Goal: Information Seeking & Learning: Learn about a topic

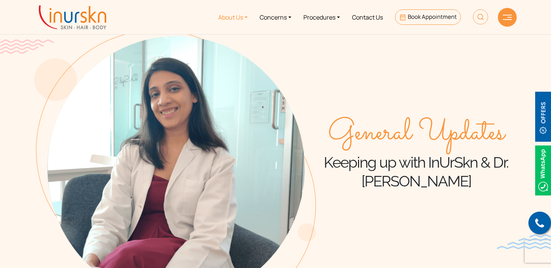
click at [239, 20] on link "About Us" at bounding box center [232, 17] width 41 height 28
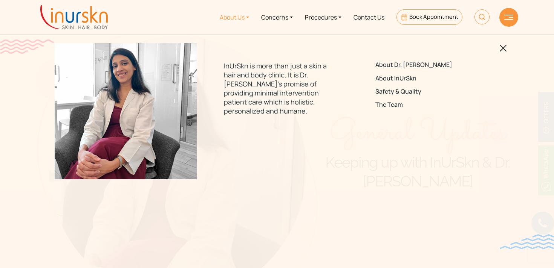
click at [503, 44] on link at bounding box center [502, 47] width 7 height 9
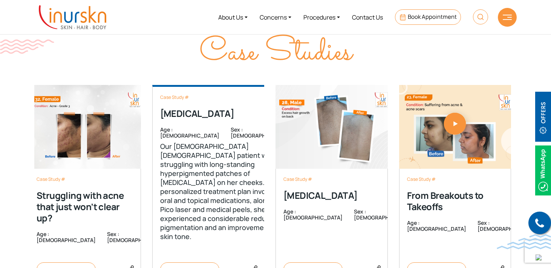
scroll to position [1274, 0]
click at [184, 268] on span "Read More" at bounding box center [189, 271] width 39 height 7
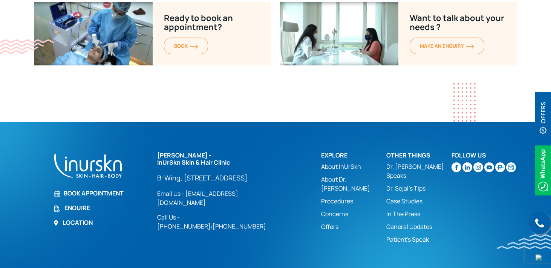
scroll to position [1065, 0]
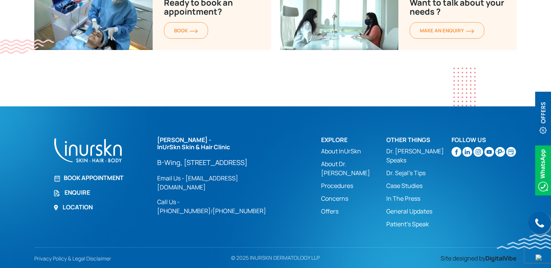
click at [405, 169] on link "Dr. Sejal's Tips" at bounding box center [418, 173] width 65 height 9
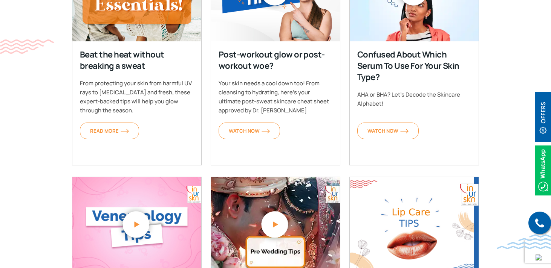
scroll to position [397, 0]
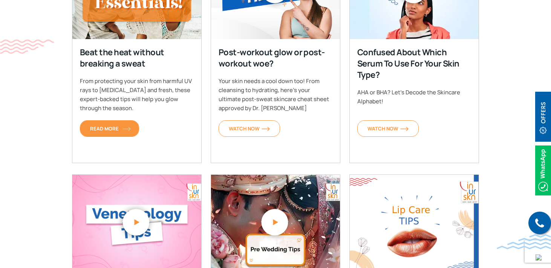
click at [131, 127] on link "Read More" at bounding box center [109, 129] width 59 height 17
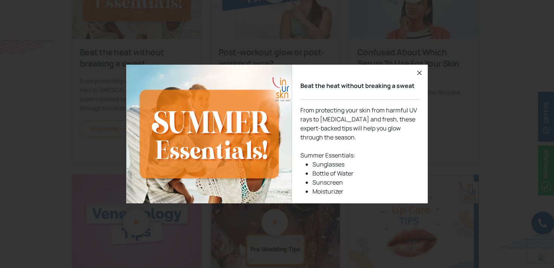
click at [419, 72] on icon "button" at bounding box center [419, 73] width 9 height 9
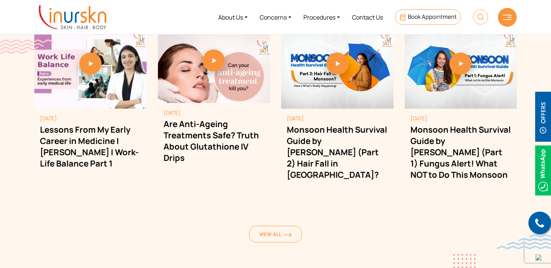
scroll to position [945, 0]
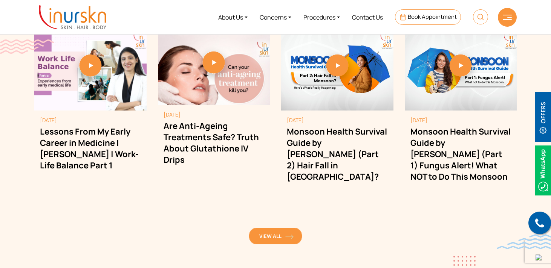
click at [273, 233] on span "View All" at bounding box center [275, 236] width 32 height 7
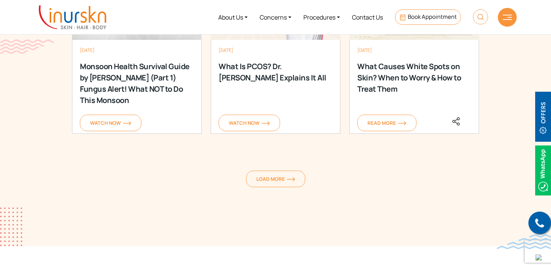
scroll to position [1076, 0]
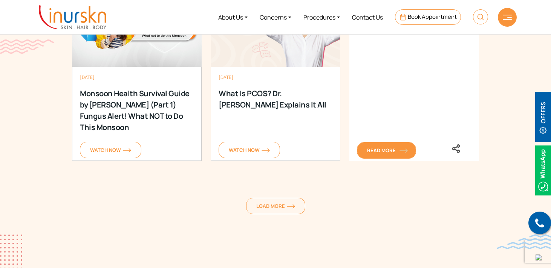
click at [391, 152] on span "Read More" at bounding box center [386, 150] width 39 height 7
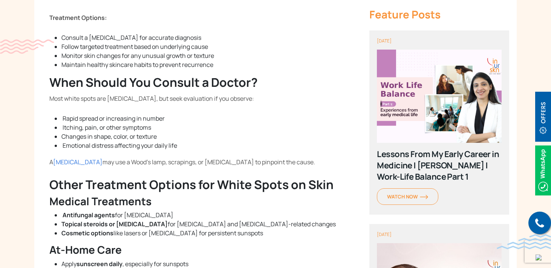
scroll to position [1165, 0]
